Goal: Navigation & Orientation: Find specific page/section

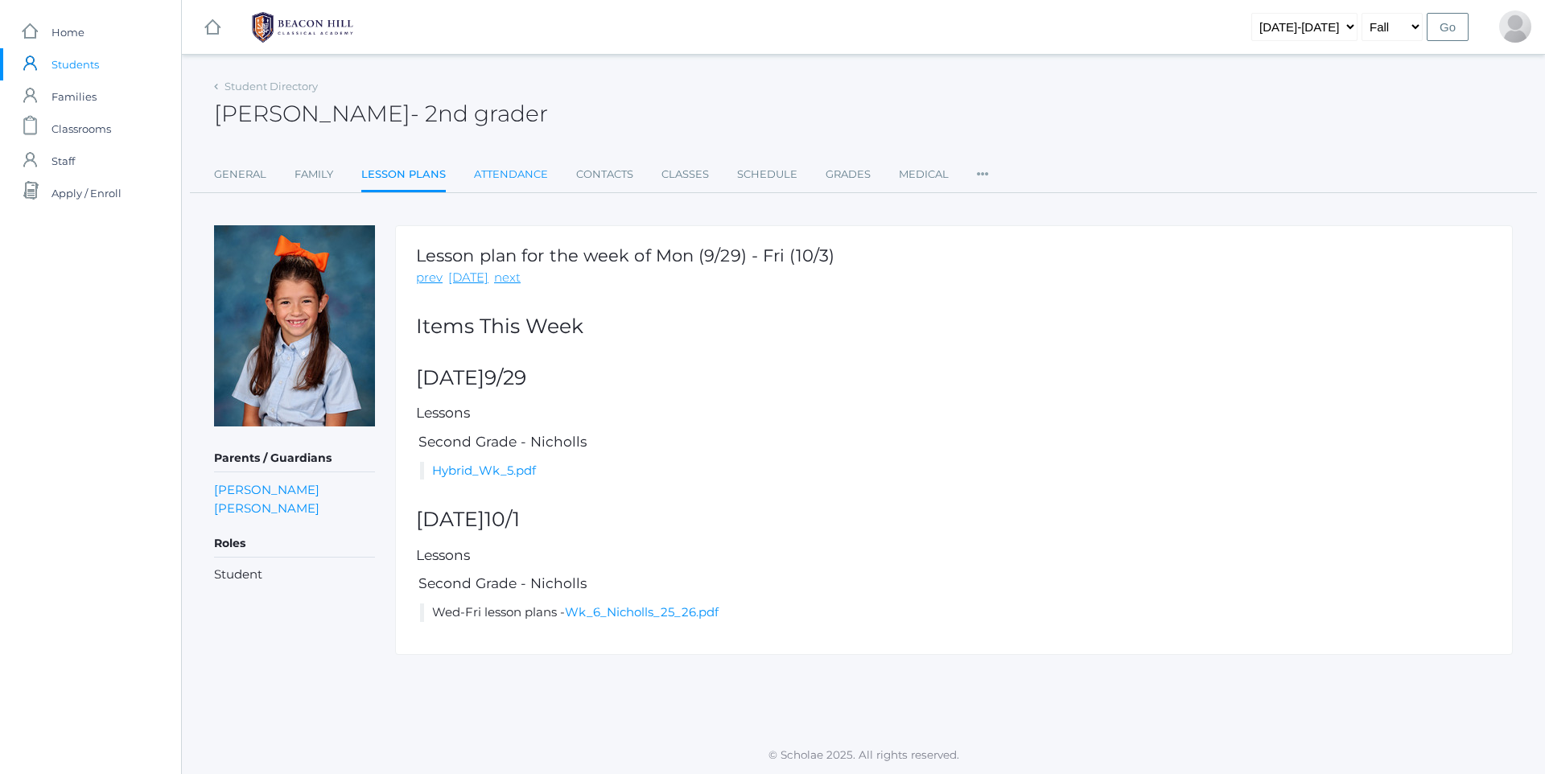
click at [524, 179] on link "Attendance" at bounding box center [511, 174] width 74 height 32
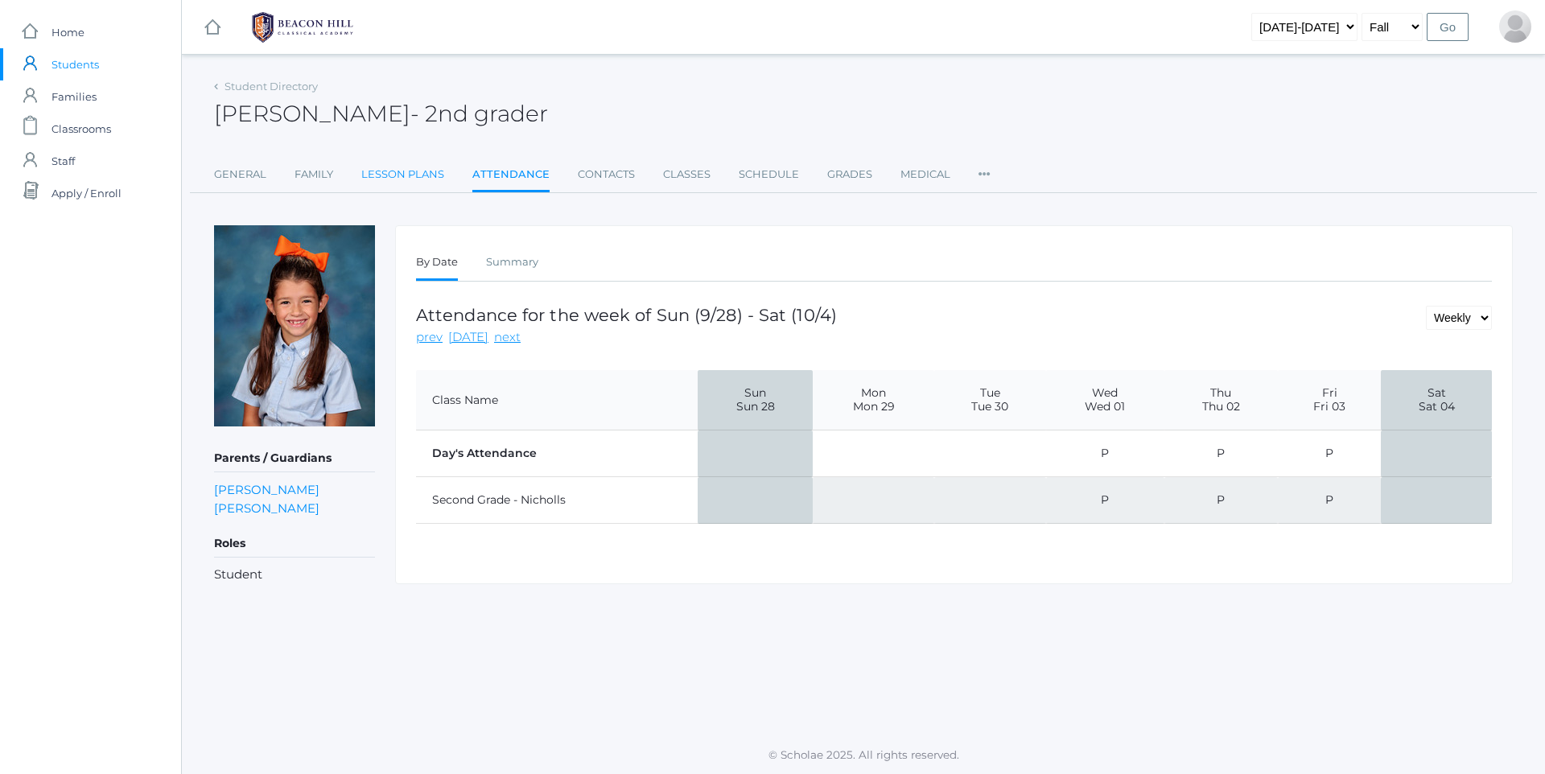
click at [426, 172] on link "Lesson Plans" at bounding box center [402, 174] width 83 height 32
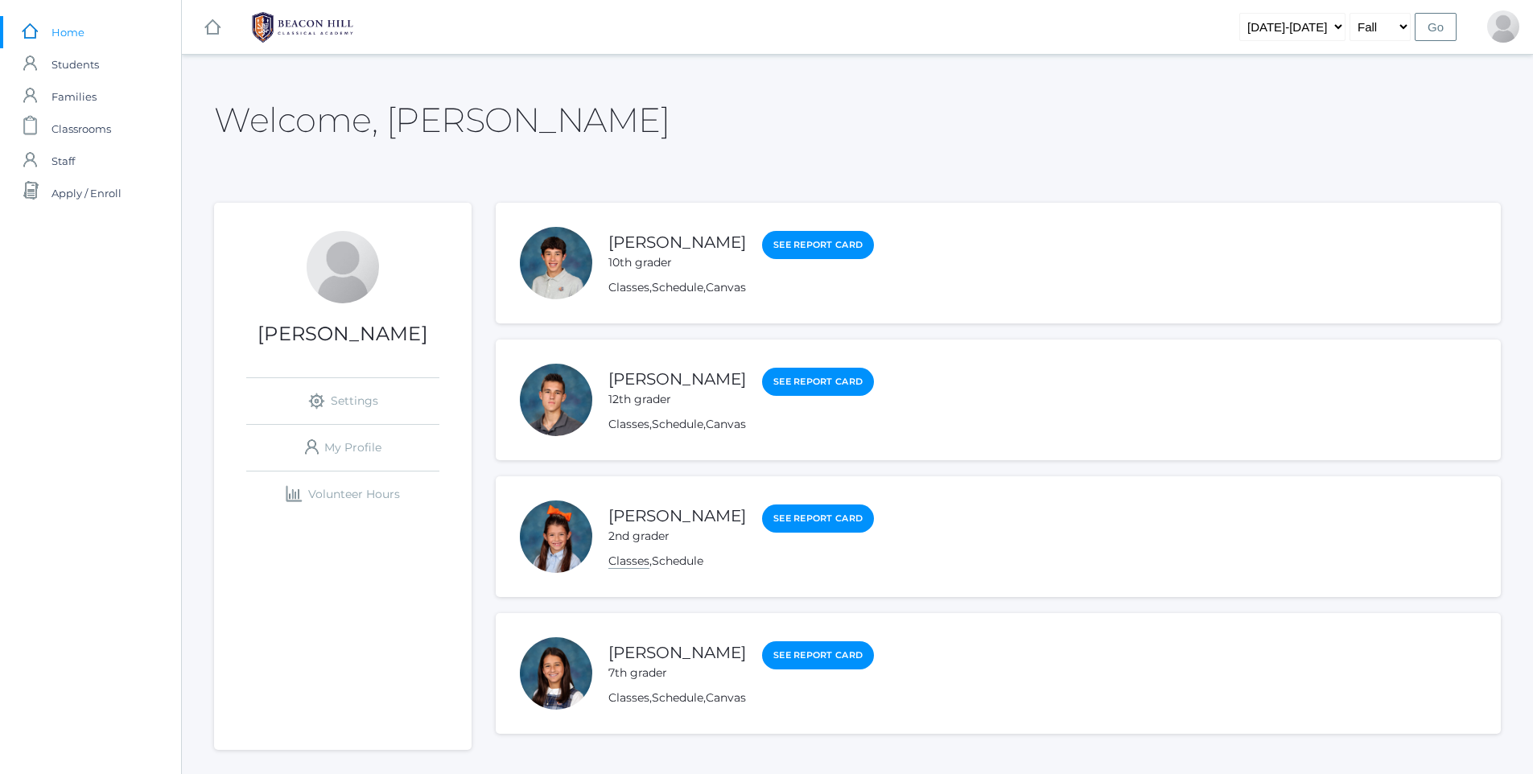
click at [622, 563] on link "Classes" at bounding box center [628, 561] width 41 height 15
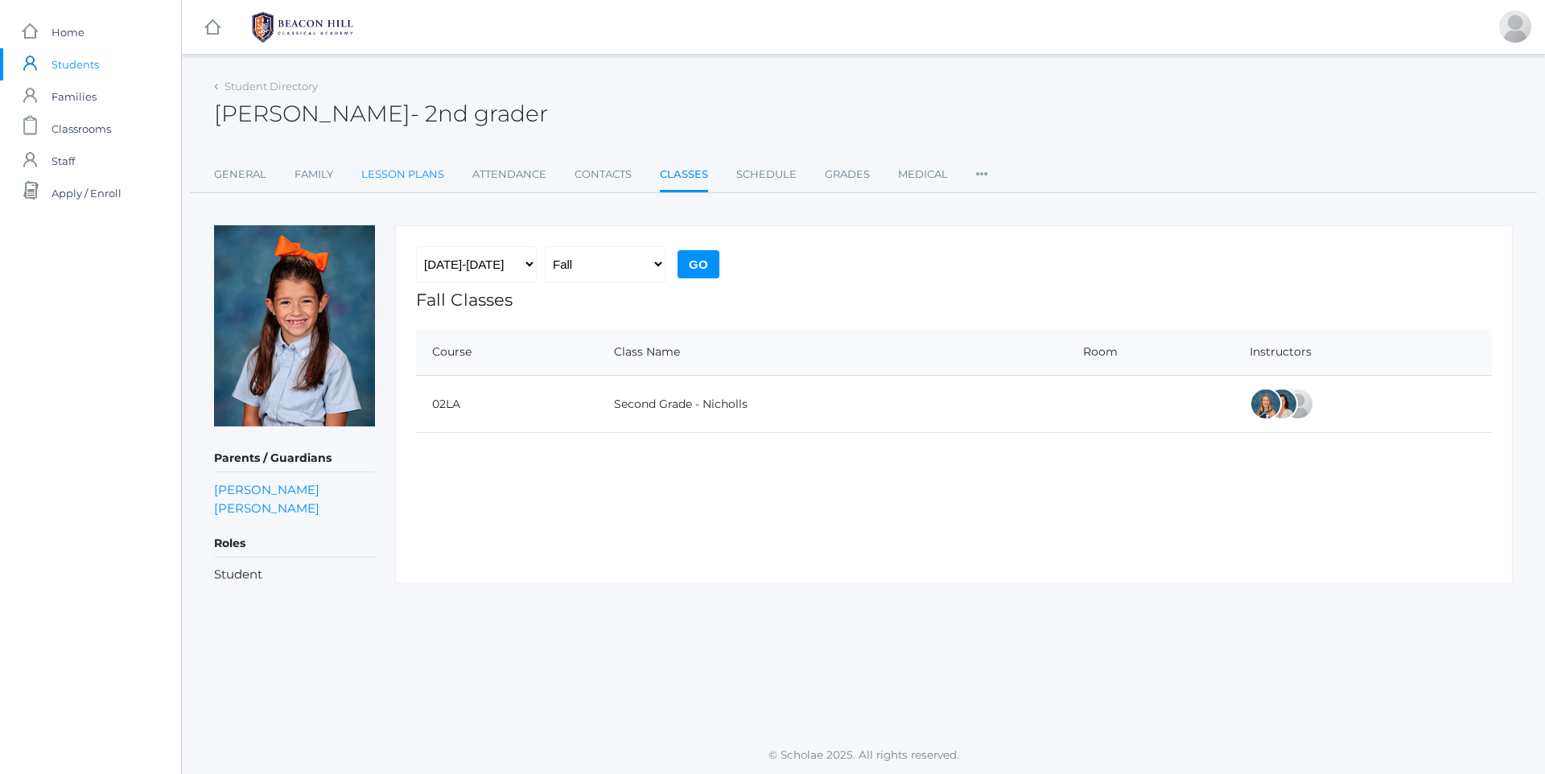
click at [390, 170] on link "Lesson Plans" at bounding box center [402, 174] width 83 height 32
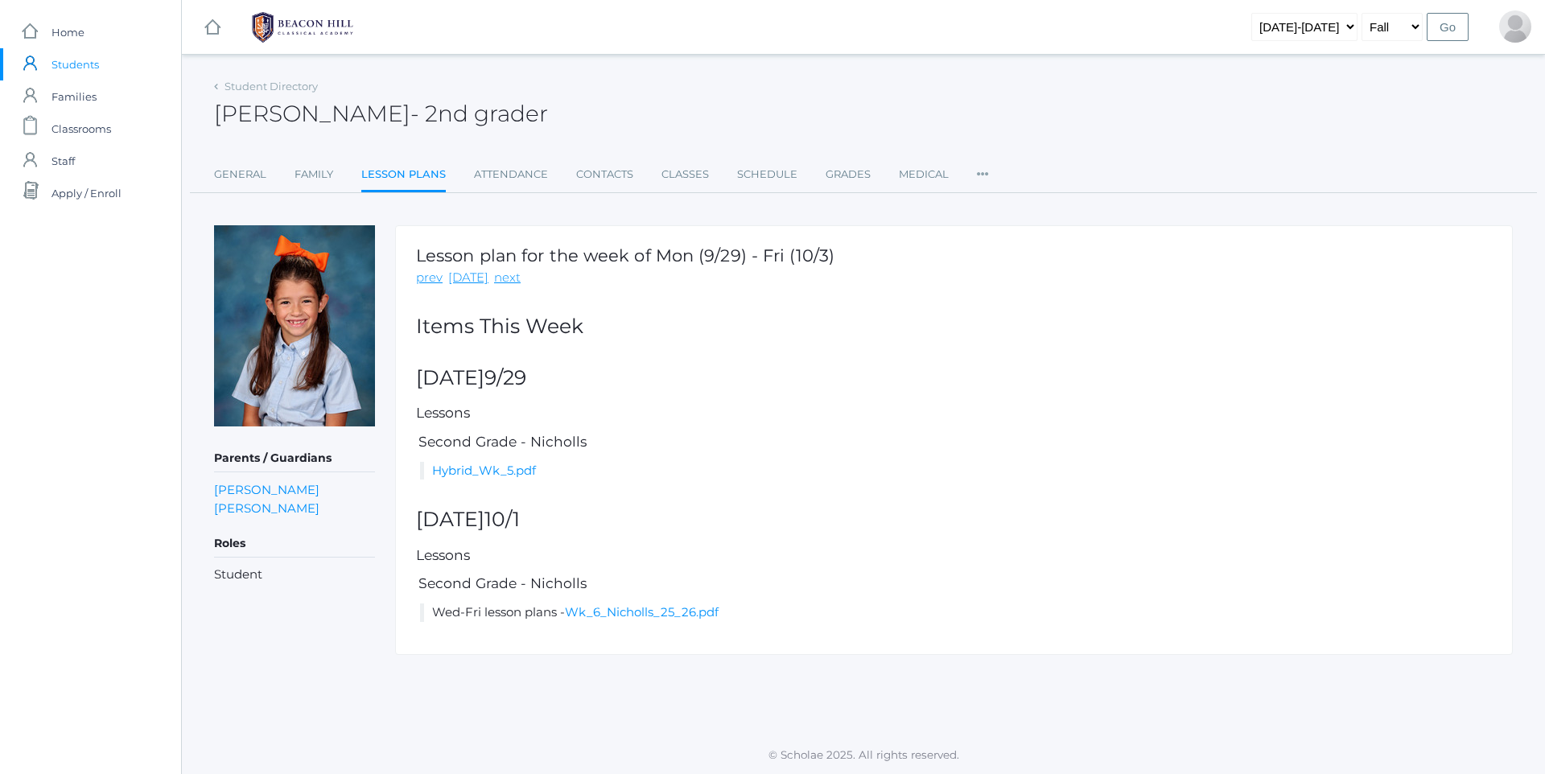
click at [428, 176] on link "Lesson Plans" at bounding box center [403, 175] width 84 height 35
